Goal: Find specific page/section: Find specific page/section

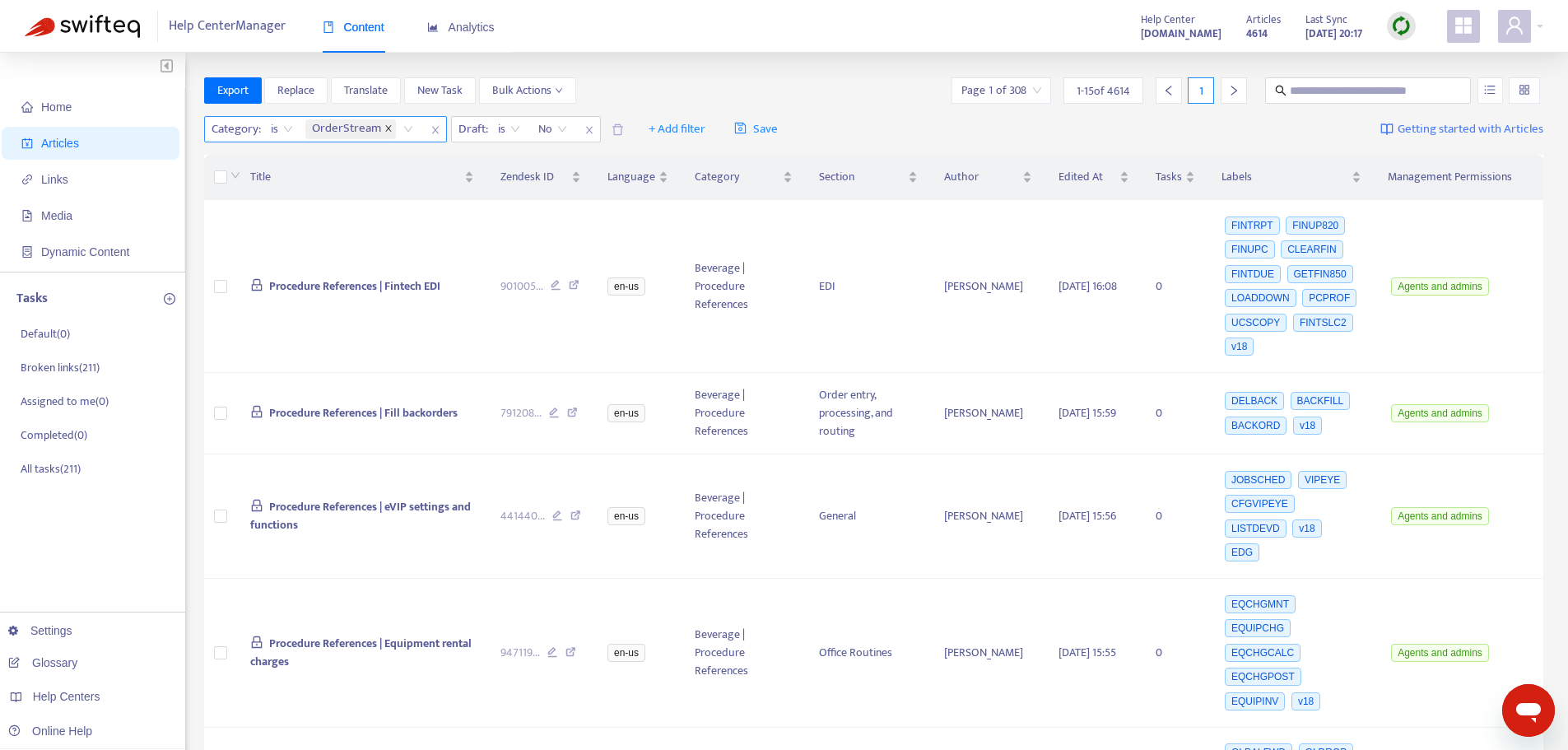
click at [384, 127] on icon "close" at bounding box center [388, 128] width 8 height 8
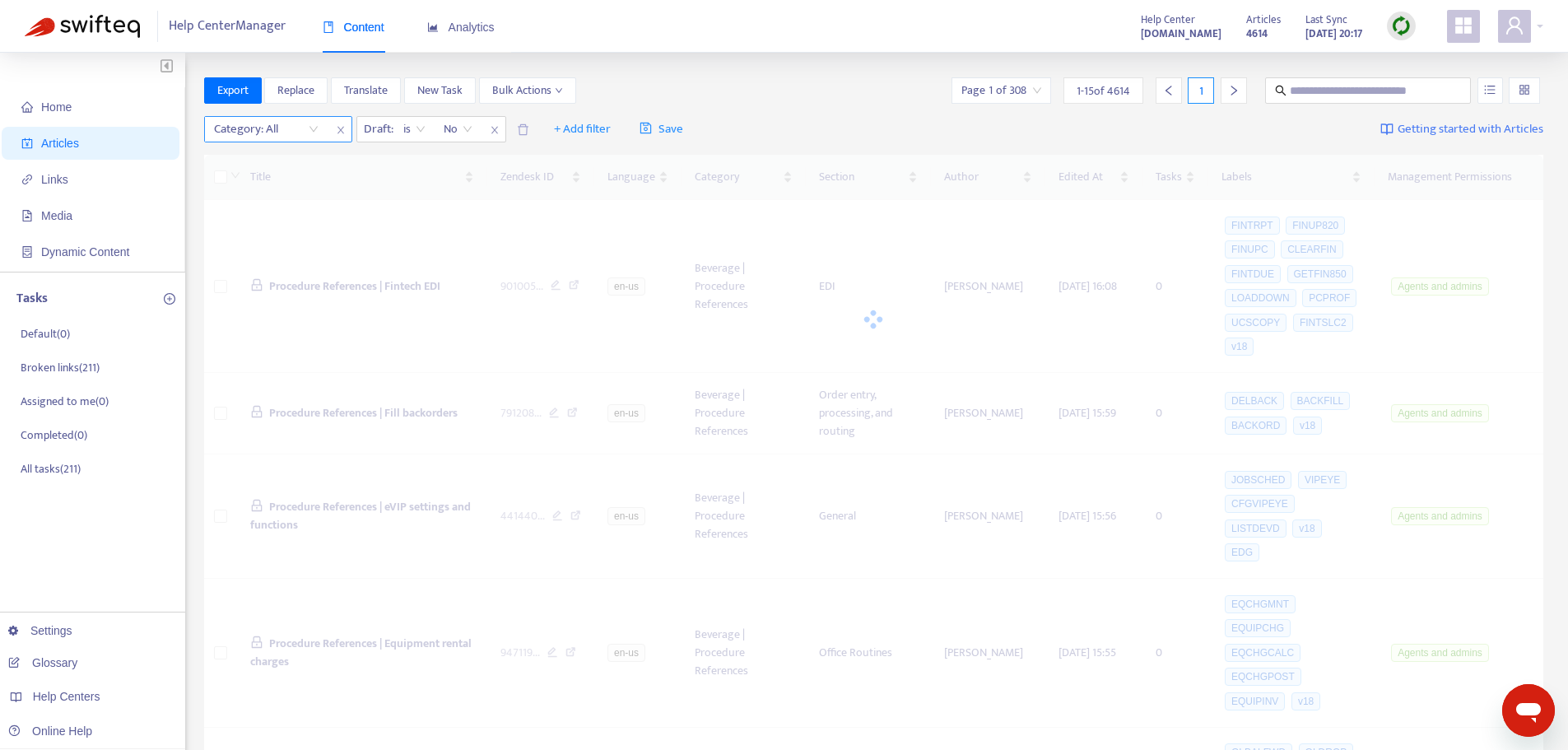
click at [313, 130] on div "Category: All" at bounding box center [266, 130] width 123 height 25
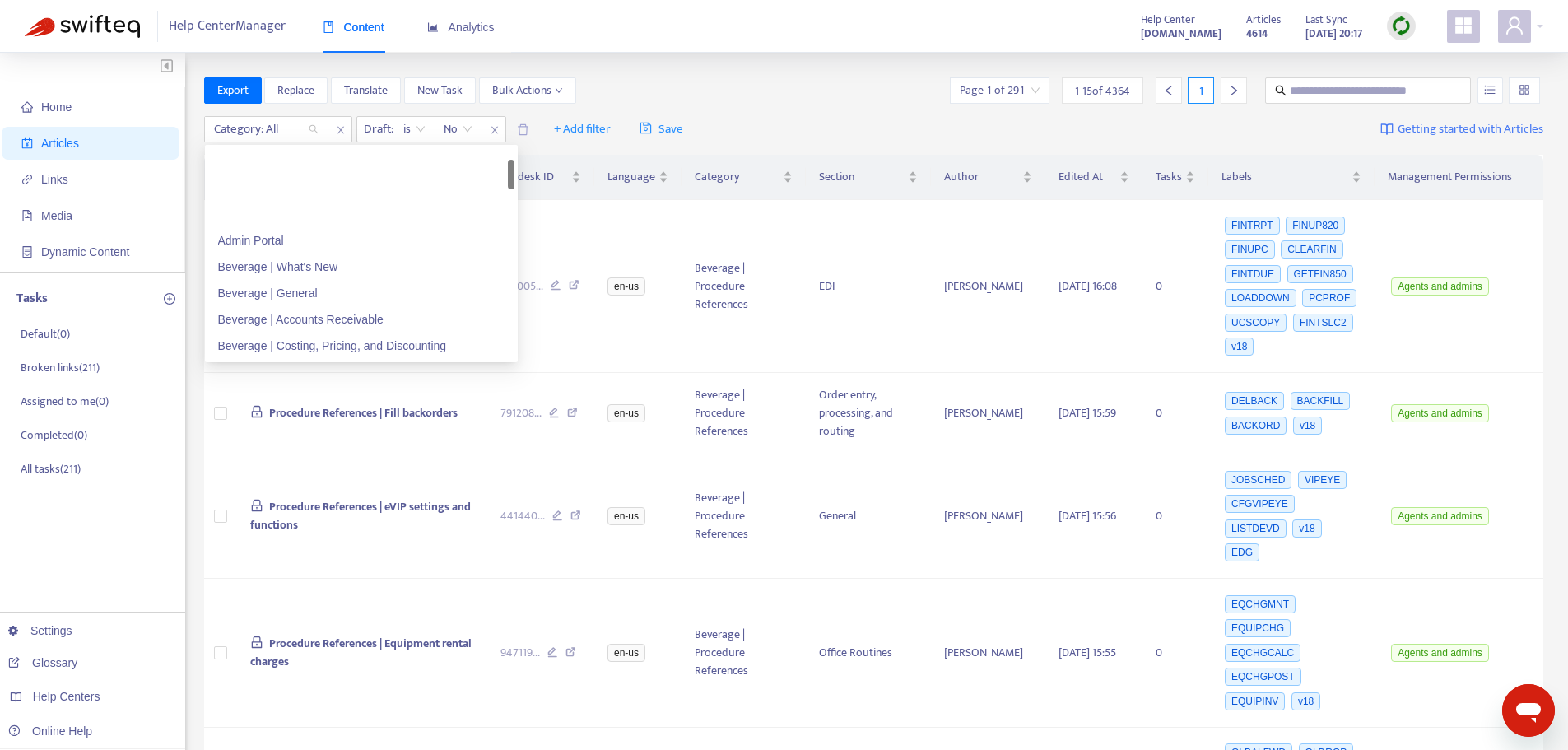
scroll to position [82, 0]
click at [355, 332] on div "Beverage | Integrations" at bounding box center [362, 342] width 306 height 26
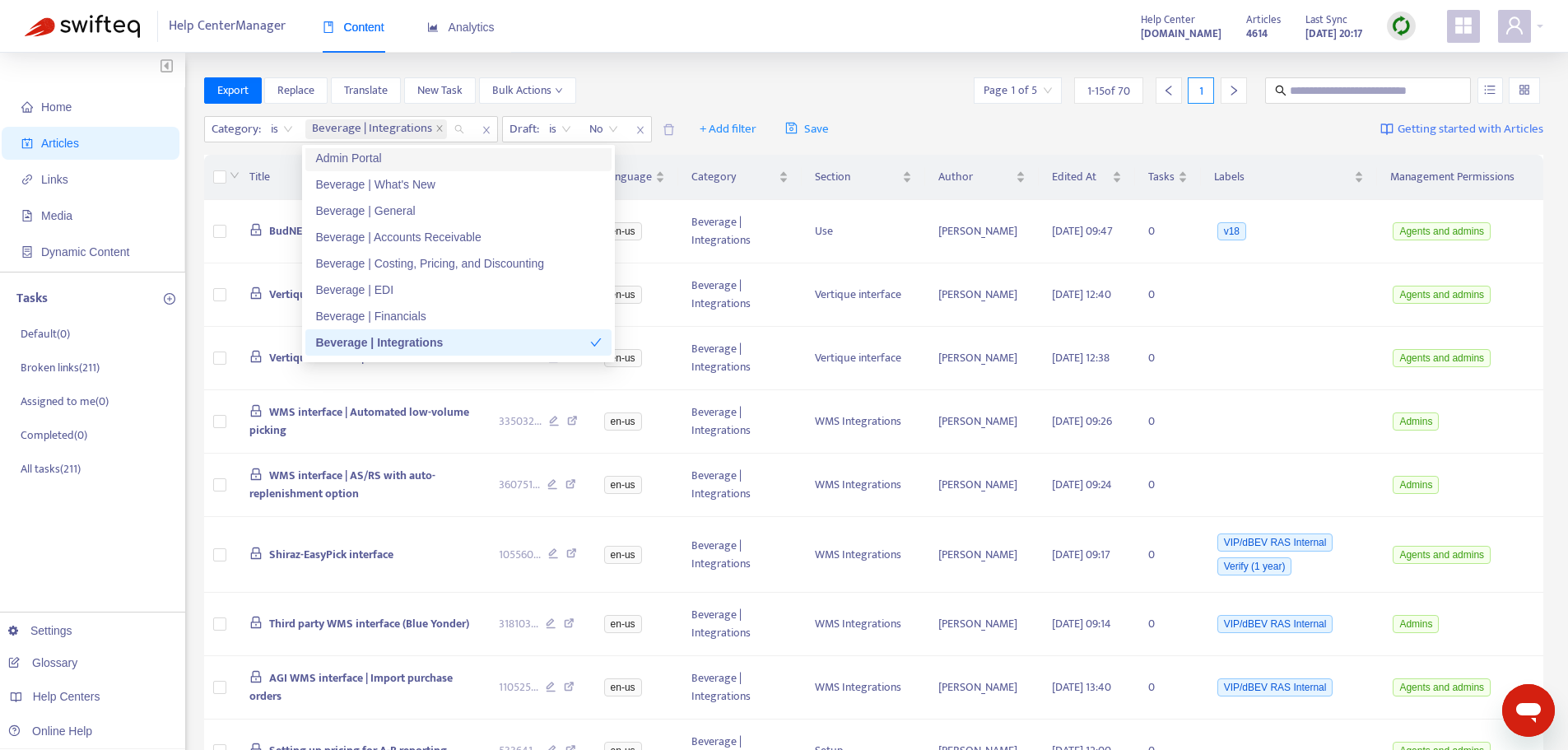
click at [932, 117] on div "Category : is Beverage | Integrations Draft : is No + Add filter Save Getting s…" at bounding box center [874, 130] width 1340 height 39
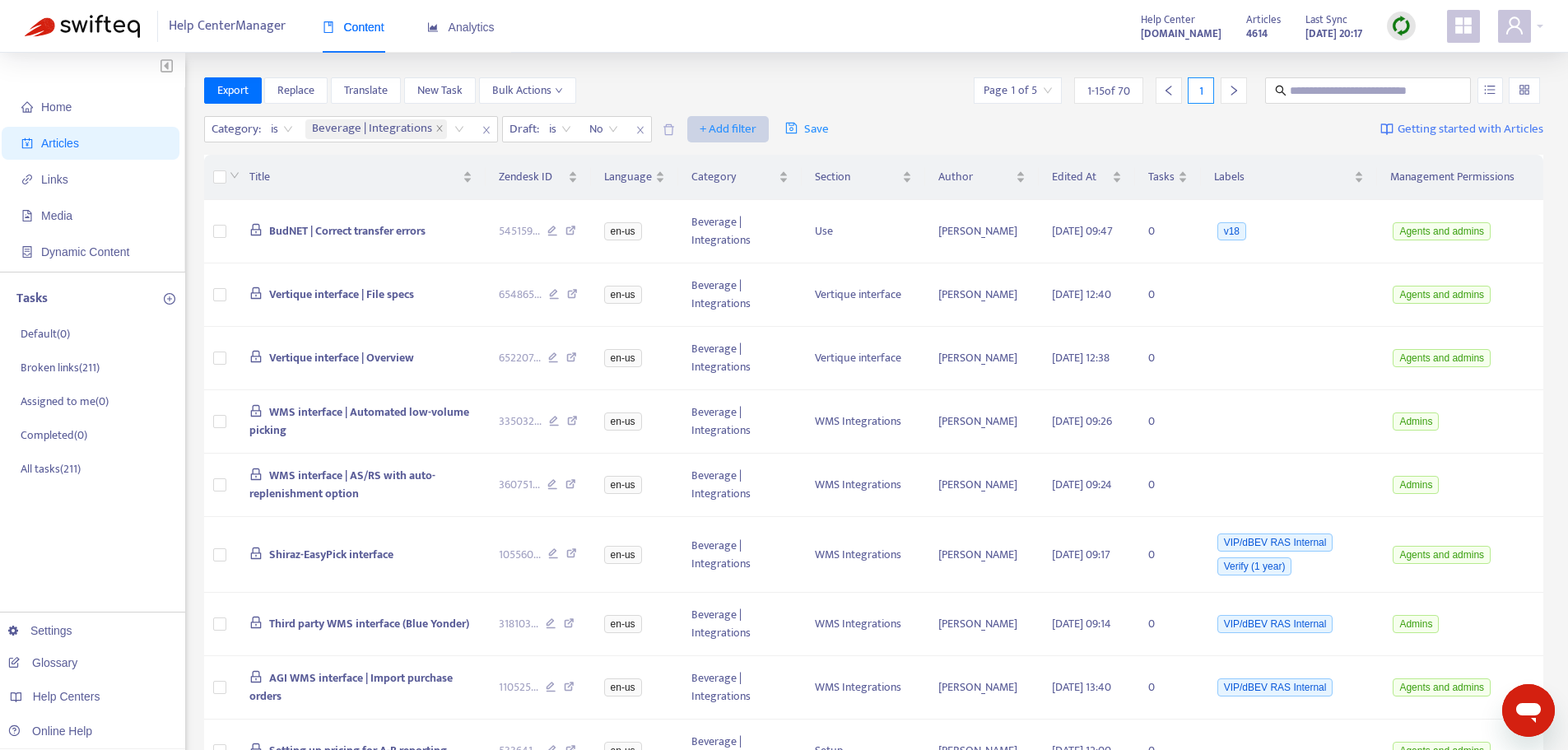
click at [708, 123] on span "+ Add filter" at bounding box center [728, 129] width 57 height 20
click at [729, 241] on span "Section" at bounding box center [752, 241] width 103 height 18
click at [722, 134] on div at bounding box center [710, 129] width 100 height 20
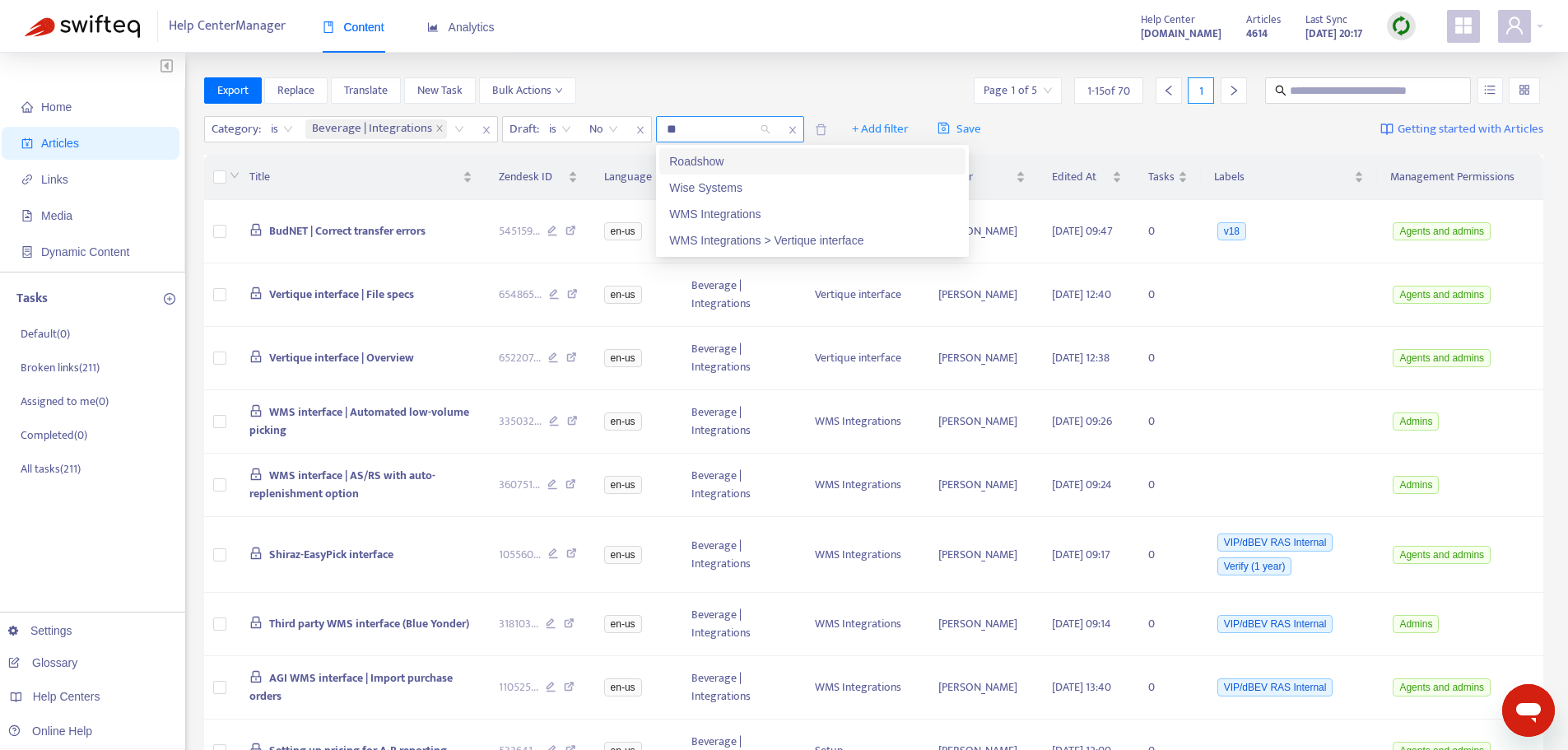
type input "***"
click at [722, 158] on div "WMS Integrations" at bounding box center [812, 161] width 286 height 18
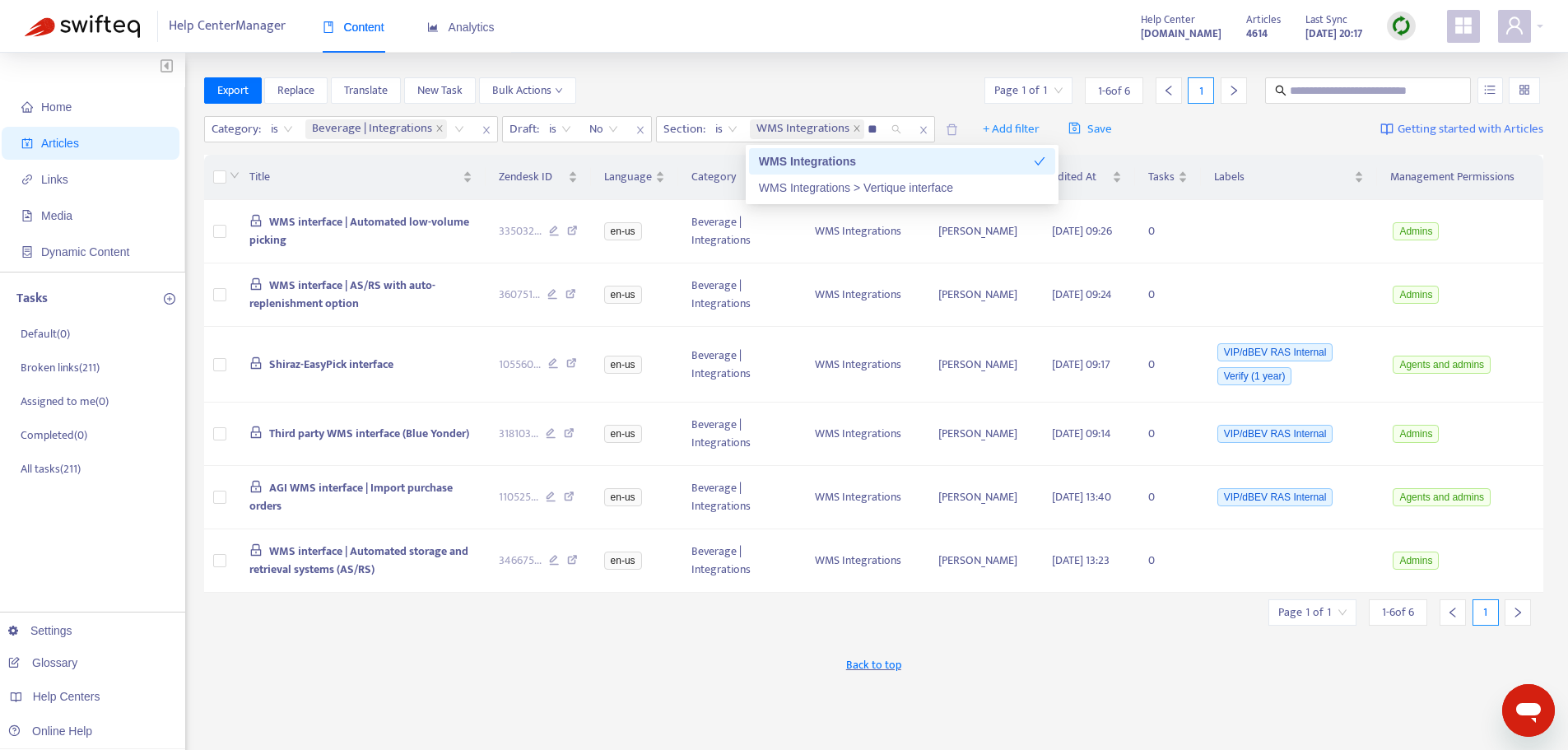
type input "***"
click at [866, 193] on div "WMS Integrations > Vertique interface" at bounding box center [902, 187] width 286 height 18
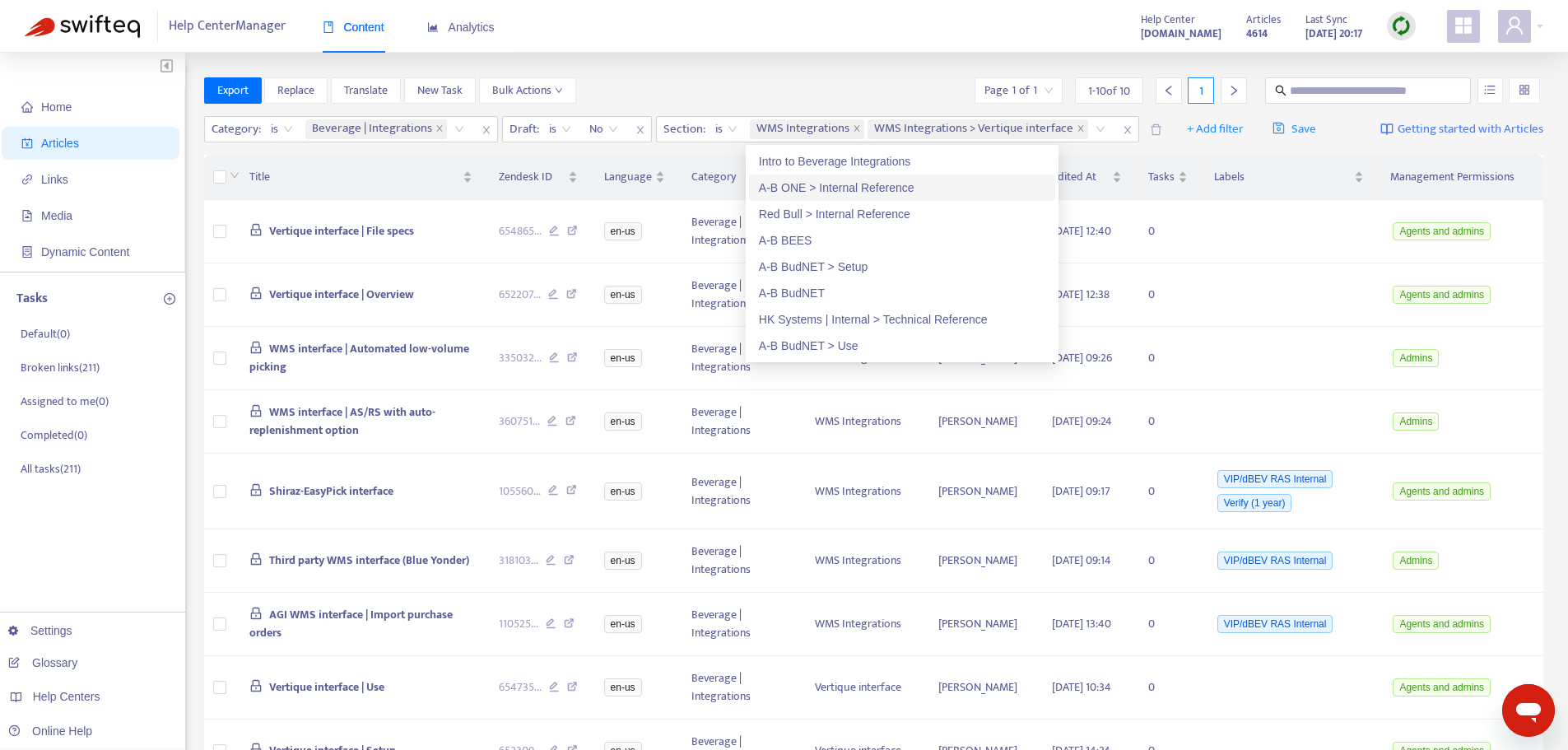
click at [867, 81] on div "Export Replace Translate New Task Bulk Actions Page 1 of 1 1 - 10 of 10 1" at bounding box center [874, 90] width 1340 height 26
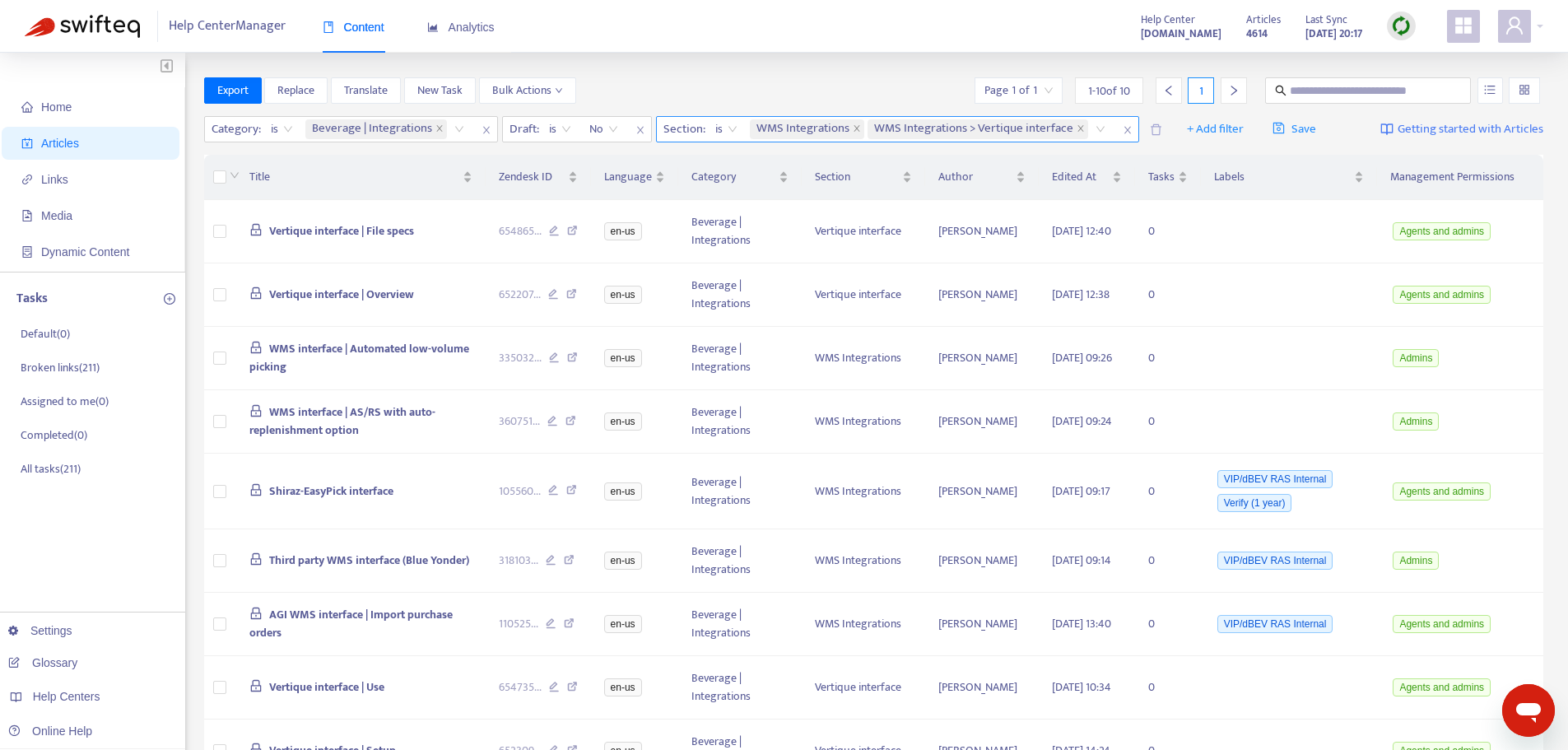
click at [1093, 128] on div "WMS Integrations WMS Integrations > Vertique interface" at bounding box center [931, 130] width 368 height 25
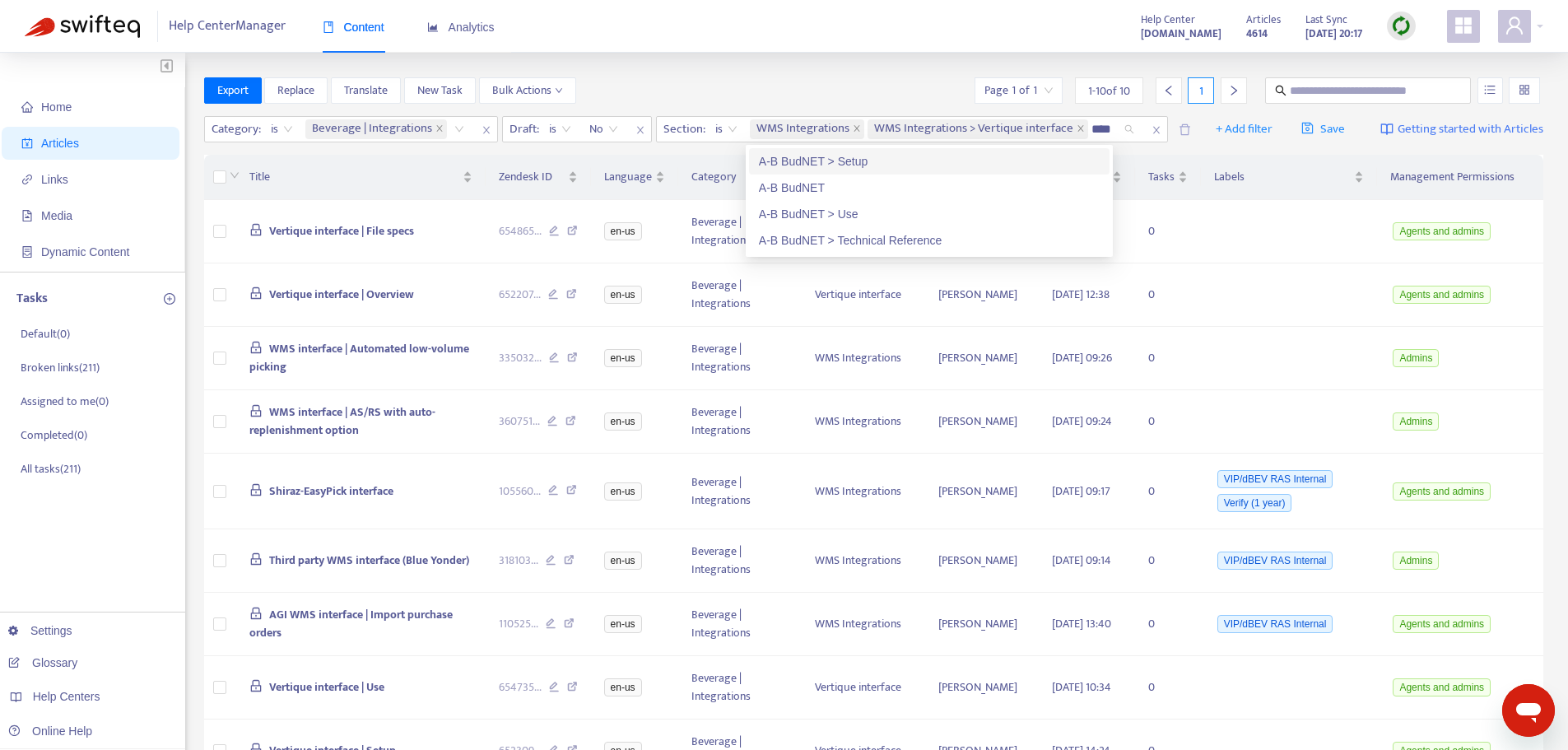
type input "****"
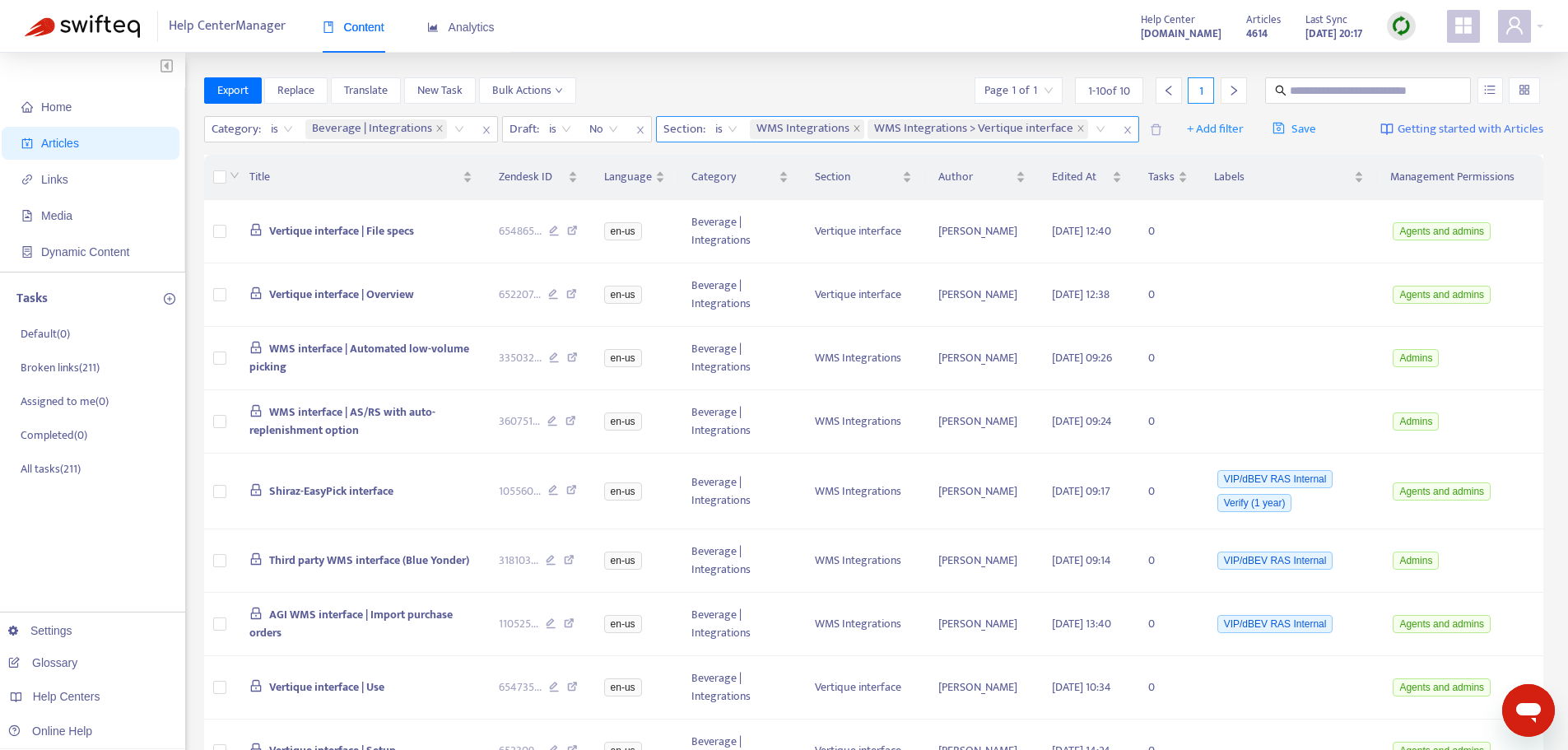
click at [1125, 126] on icon "close" at bounding box center [1128, 130] width 10 height 10
